Goal: Book appointment/travel/reservation

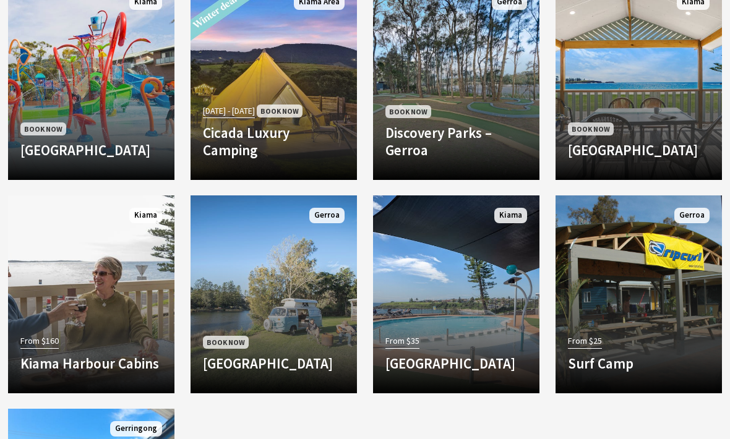
scroll to position [1113, 0]
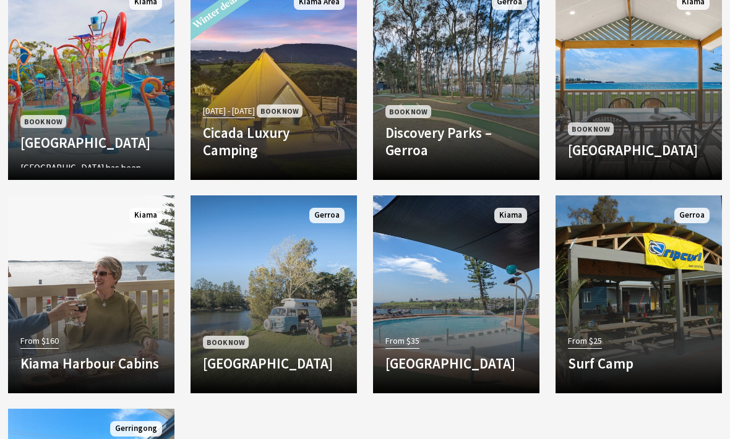
click at [56, 134] on h4 "[GEOGRAPHIC_DATA]" at bounding box center [91, 142] width 142 height 17
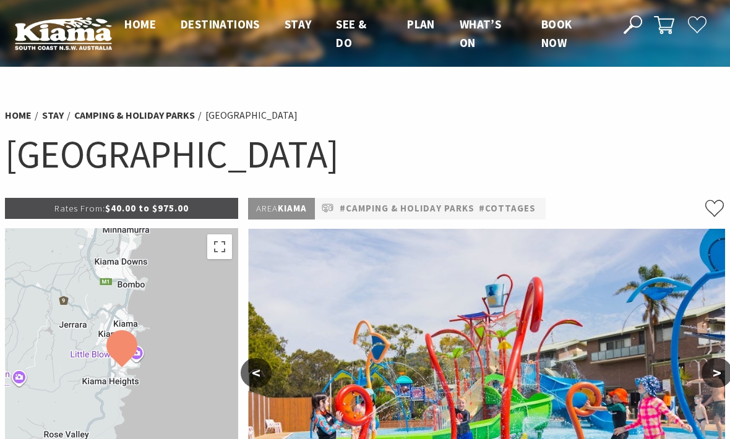
select select "3"
select select "2"
click at [71, 304] on div at bounding box center [121, 367] width 233 height 278
click at [212, 250] on button "Toggle fullscreen view" at bounding box center [219, 247] width 25 height 25
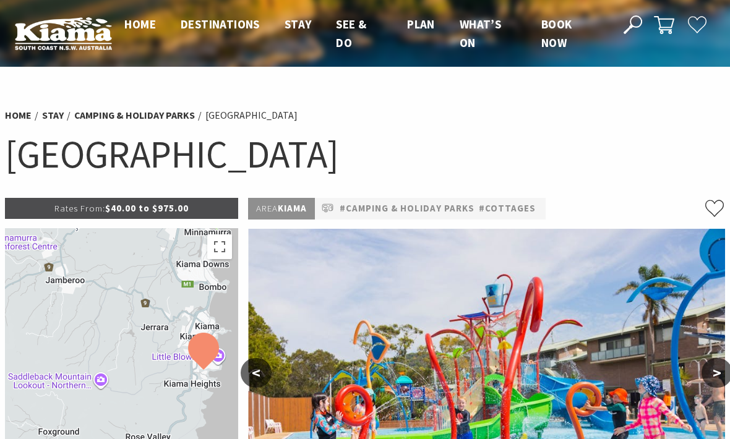
click at [142, 257] on div at bounding box center [121, 367] width 233 height 278
click at [217, 235] on button "Toggle fullscreen view" at bounding box center [219, 247] width 25 height 25
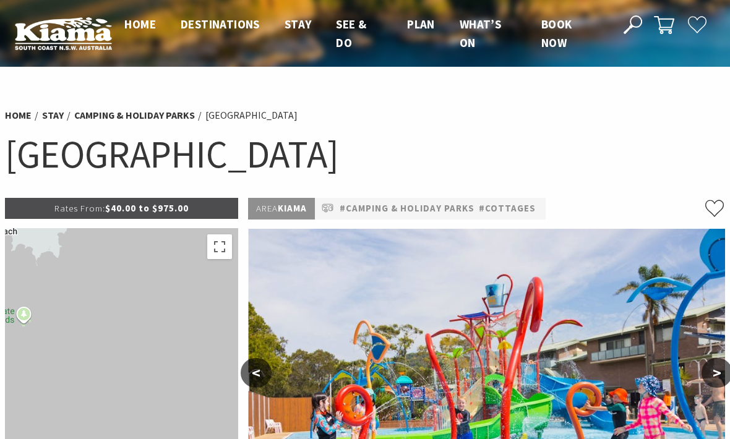
select select "3"
